Goal: Find specific page/section: Find specific page/section

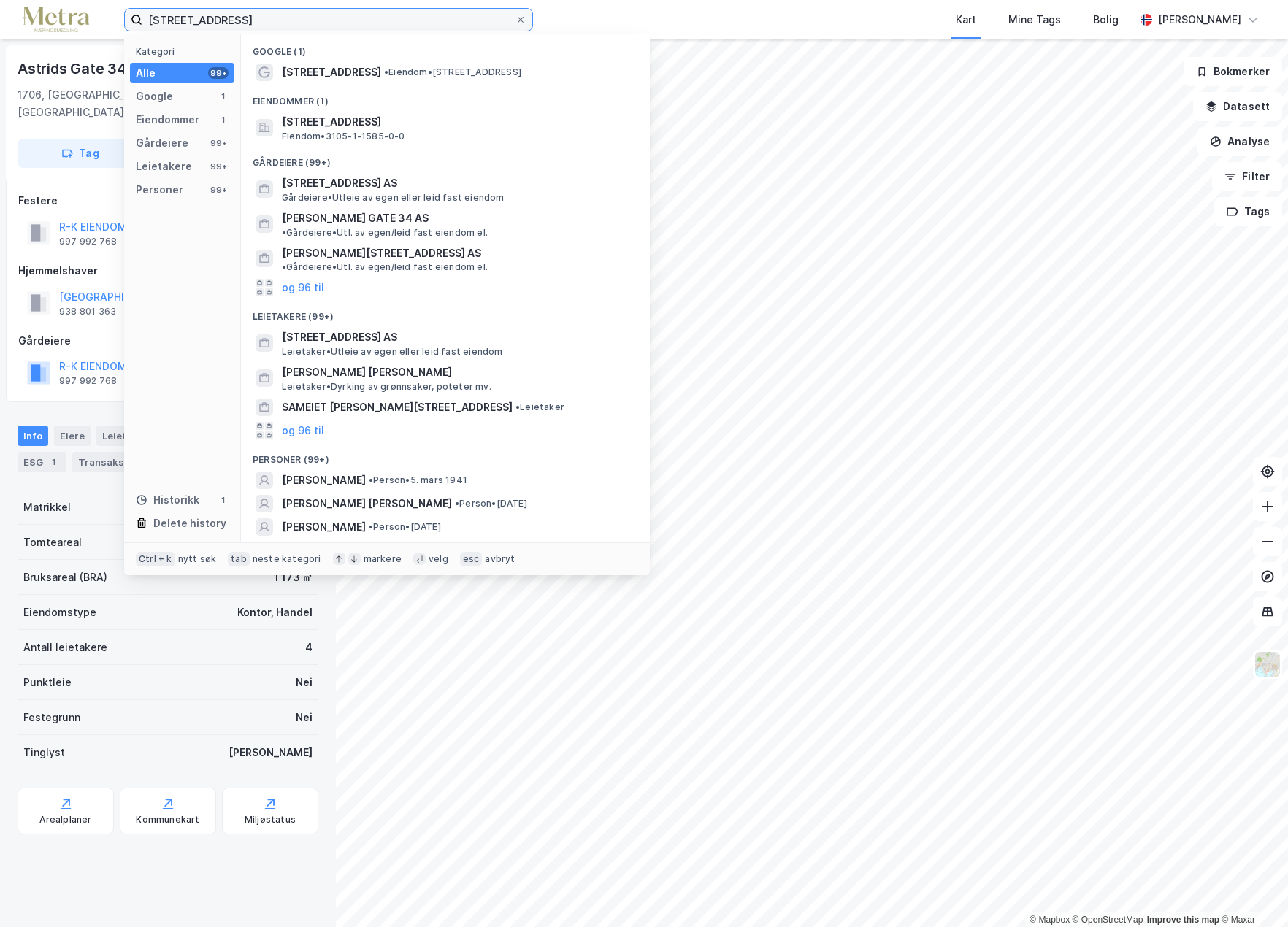
drag, startPoint x: 241, startPoint y: 17, endPoint x: 42, endPoint y: 29, distance: 199.4
click at [42, 29] on div "[STREET_ADDRESS] Kategori Alle 99+ Google 1 Eiendommer 1 Gårdeiere 99+ Leietake…" at bounding box center [644, 20] width 1288 height 39
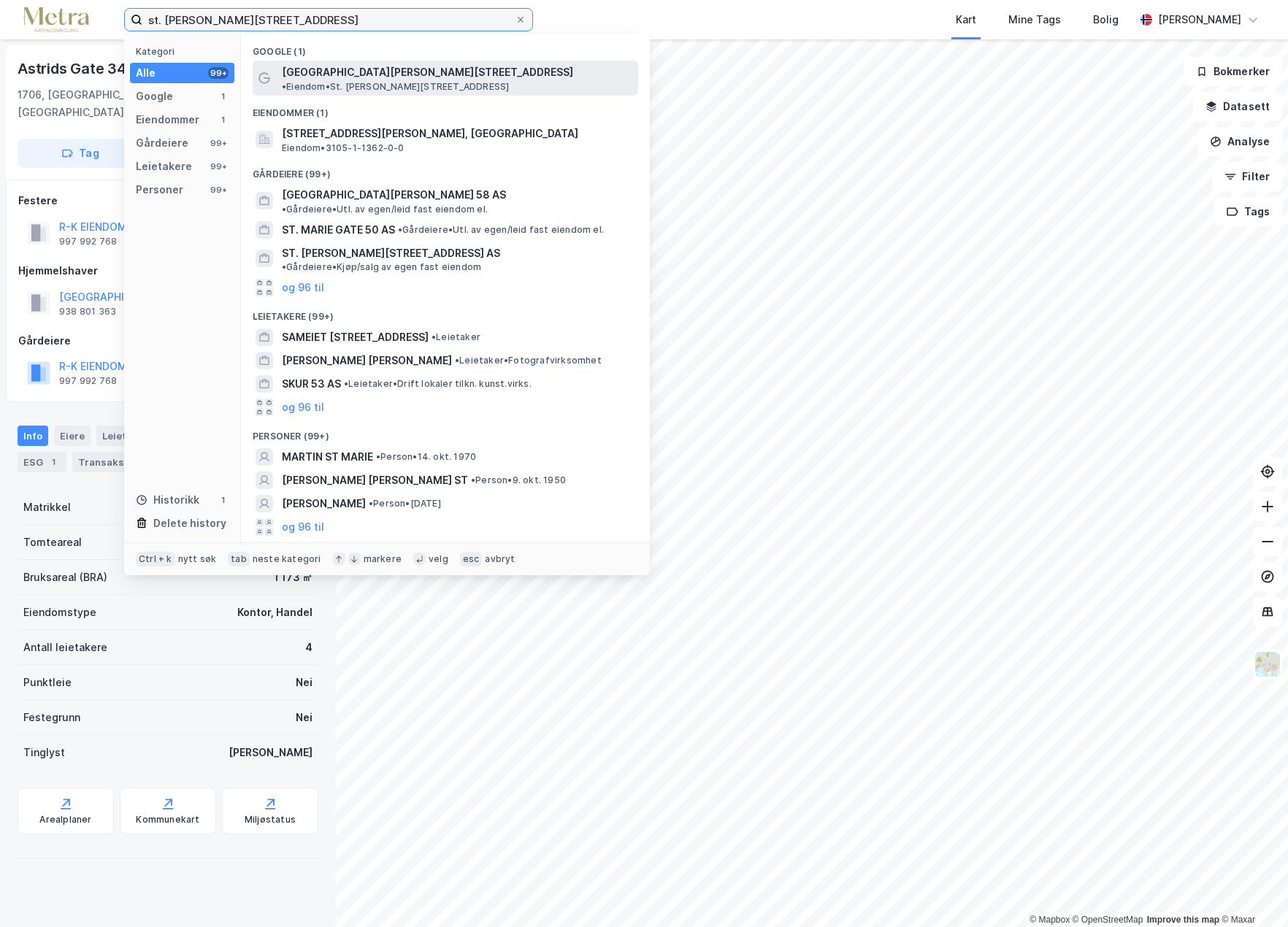
type input "st. [PERSON_NAME][STREET_ADDRESS]"
click at [353, 65] on span "[GEOGRAPHIC_DATA][PERSON_NAME][STREET_ADDRESS]" at bounding box center [428, 72] width 292 height 18
